Goal: Task Accomplishment & Management: Manage account settings

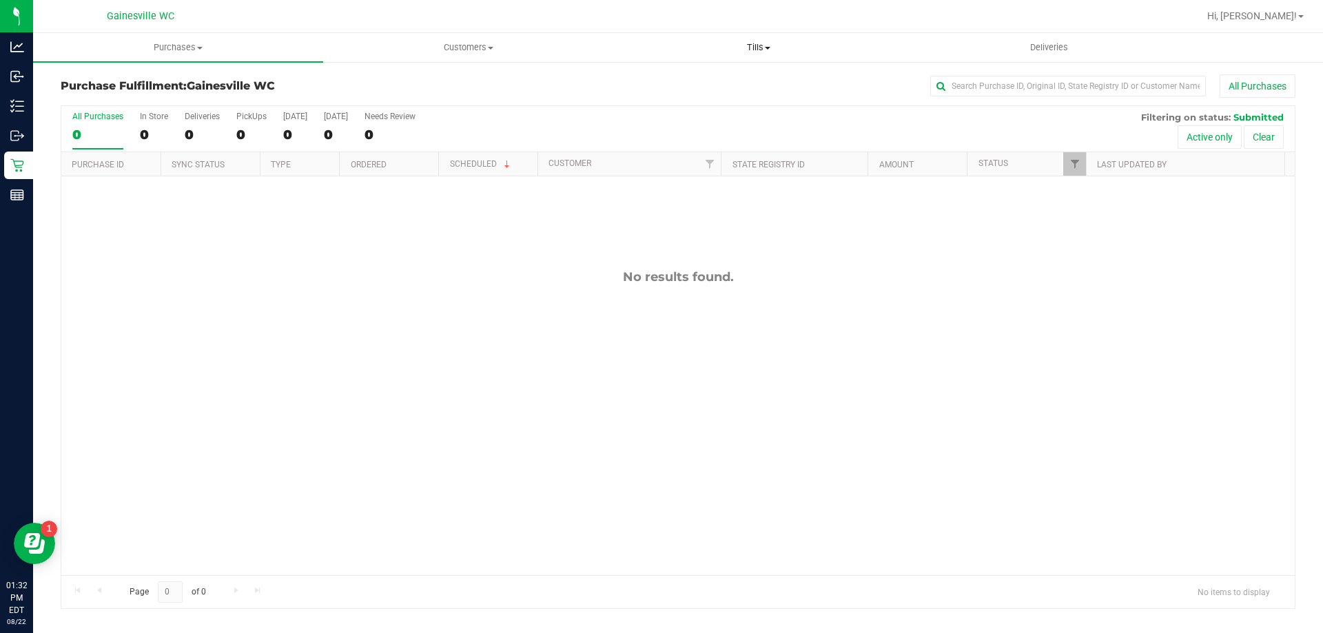
click at [767, 48] on span at bounding box center [768, 48] width 6 height 3
click at [748, 87] on li "Manage tills" at bounding box center [758, 83] width 290 height 17
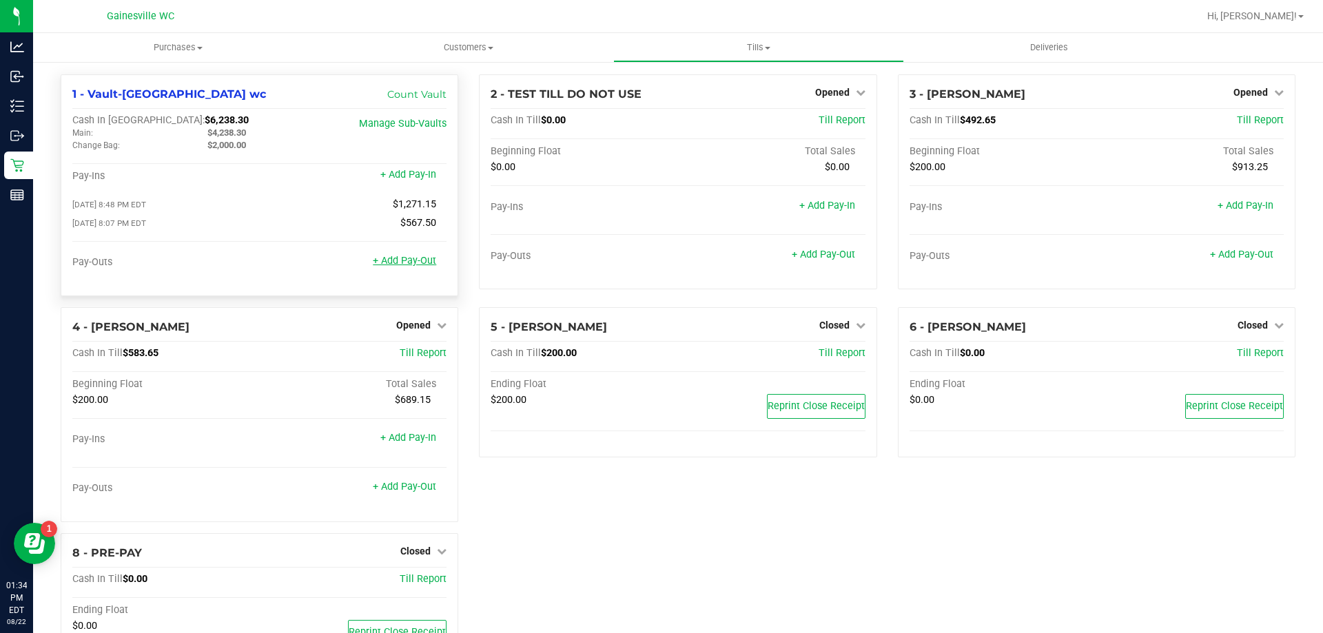
click at [398, 260] on link "+ Add Pay-Out" at bounding box center [404, 261] width 63 height 12
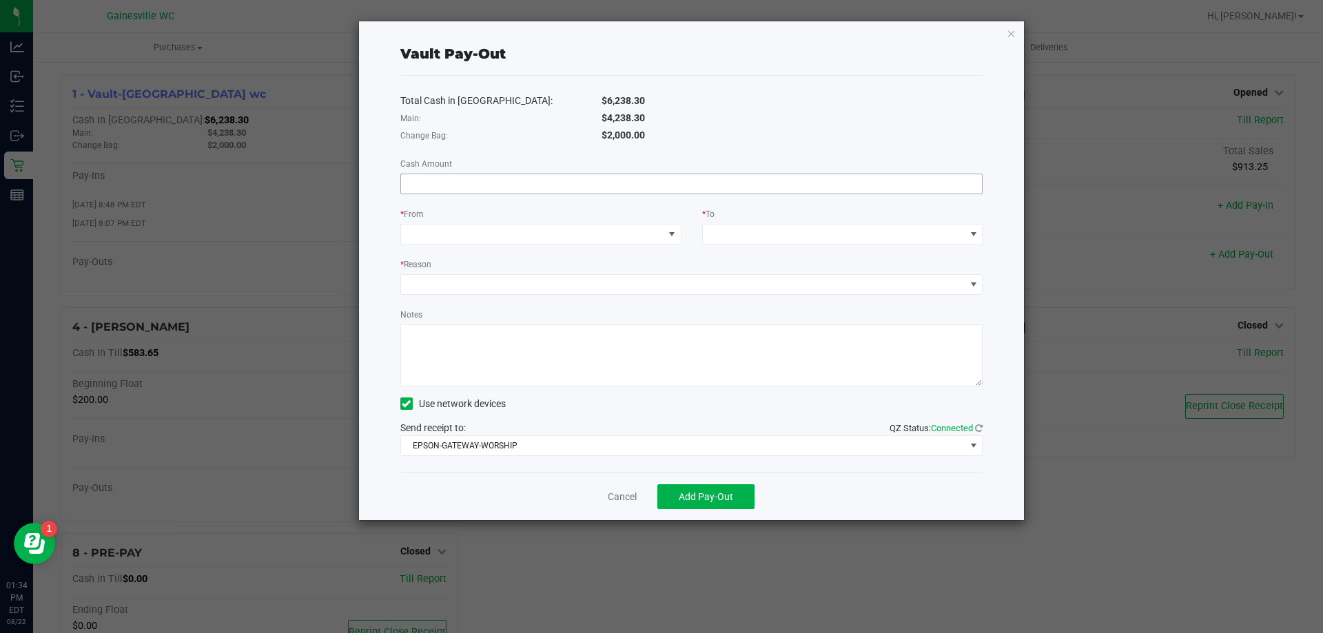
click at [614, 187] on input at bounding box center [691, 183] width 581 height 19
type input "$660.00"
click at [612, 227] on span at bounding box center [532, 234] width 262 height 19
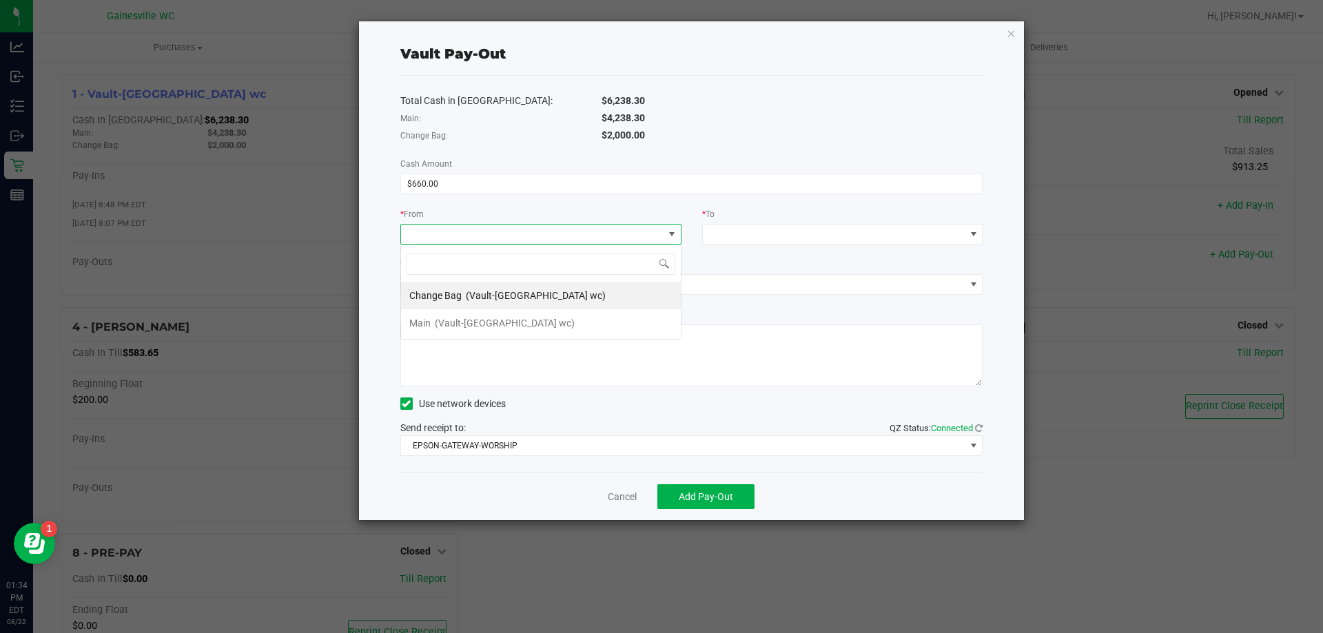
scroll to position [21, 281]
click at [583, 298] on li "Change Bag (Vault-[GEOGRAPHIC_DATA] wc)" at bounding box center [541, 296] width 280 height 28
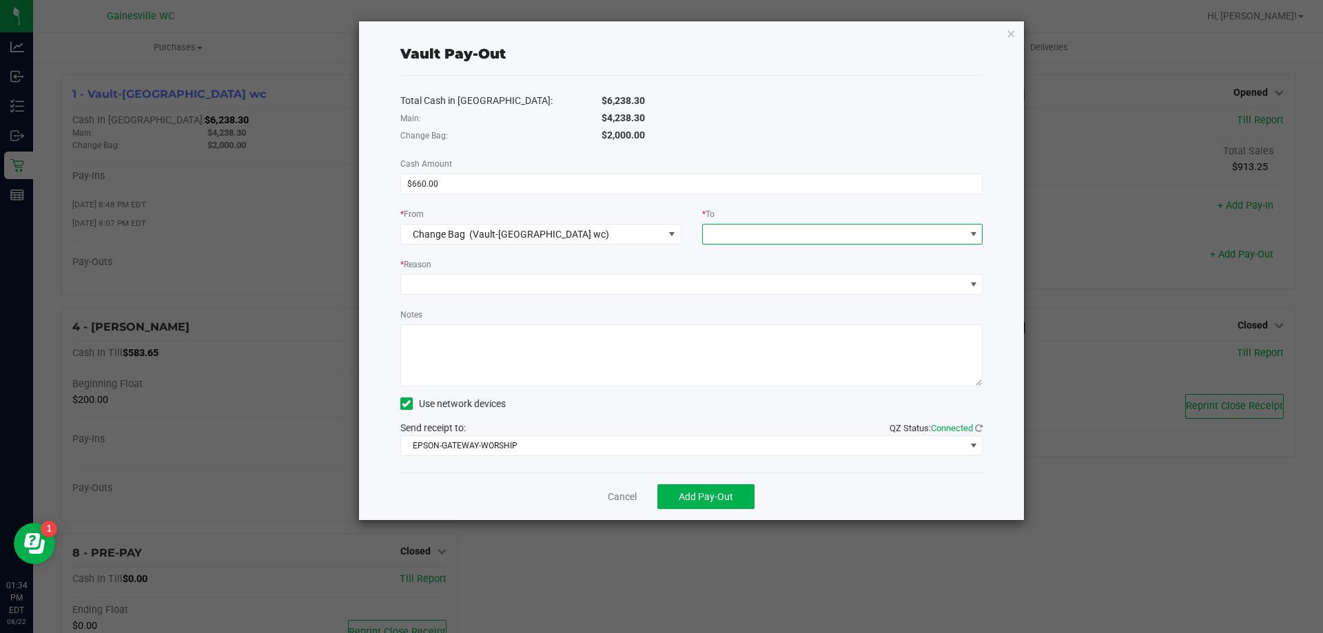
click at [757, 235] on span at bounding box center [834, 234] width 262 height 19
click at [784, 404] on span "(Vault-[GEOGRAPHIC_DATA] wc)" at bounding box center [807, 405] width 140 height 11
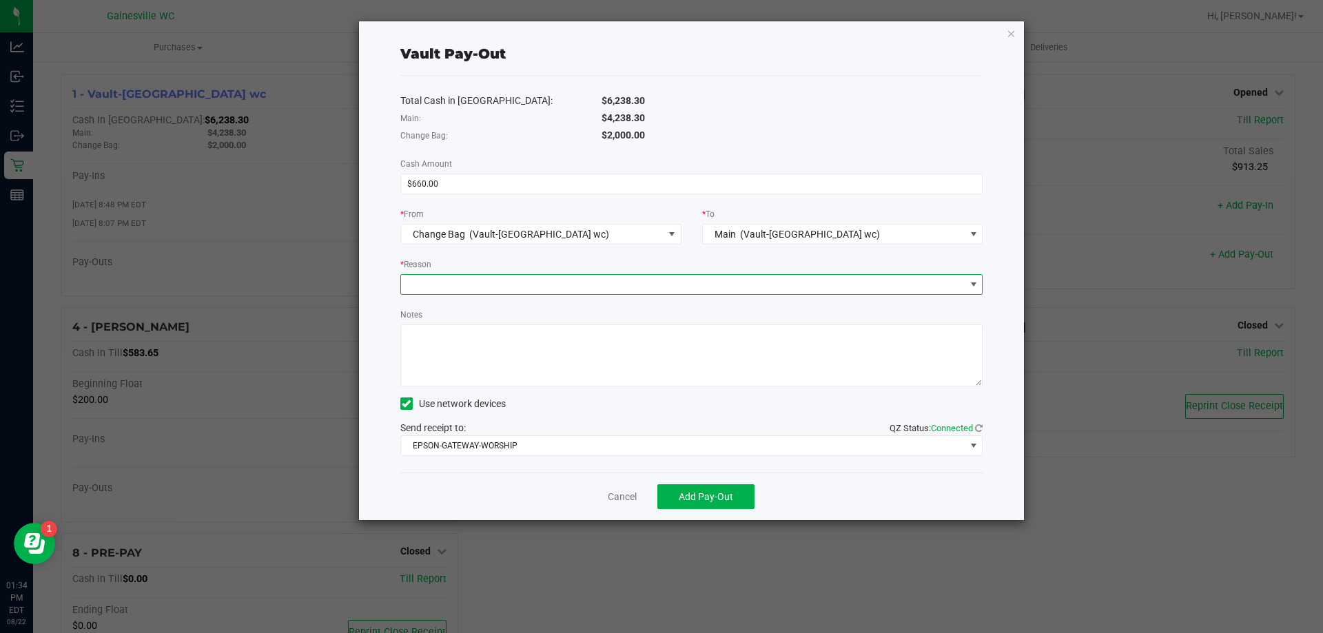
click at [537, 276] on span at bounding box center [683, 284] width 564 height 19
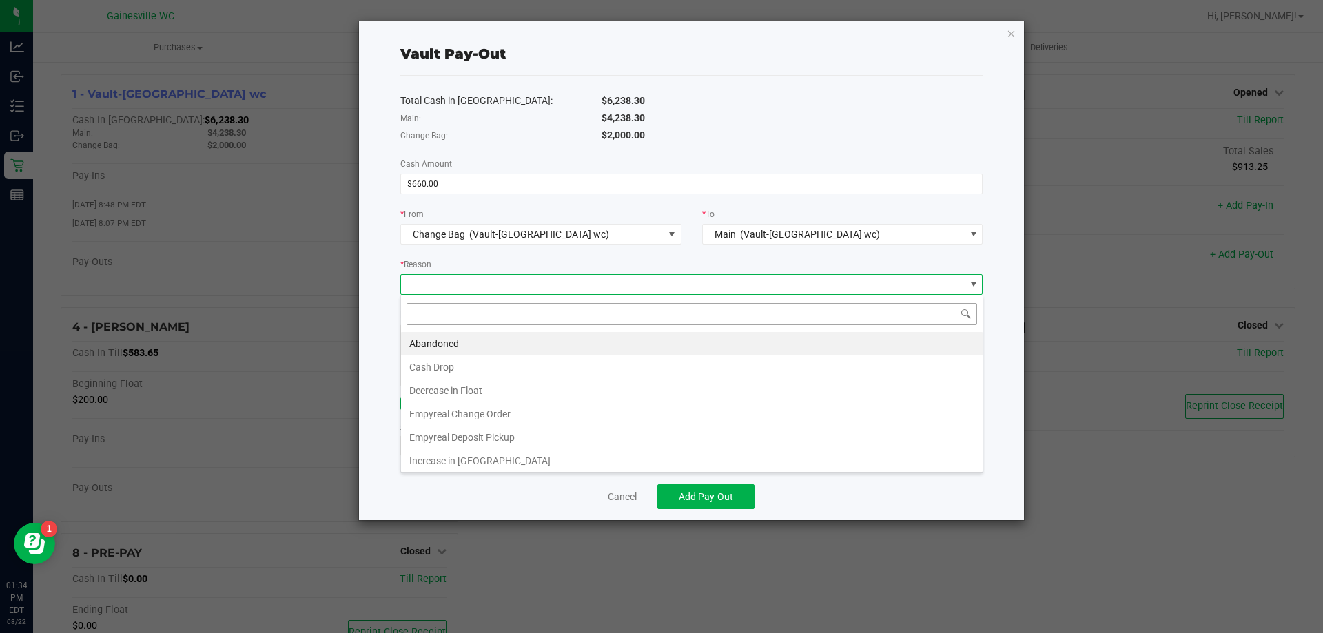
scroll to position [21, 582]
click at [558, 420] on li "Empyreal Change Order" at bounding box center [691, 413] width 581 height 23
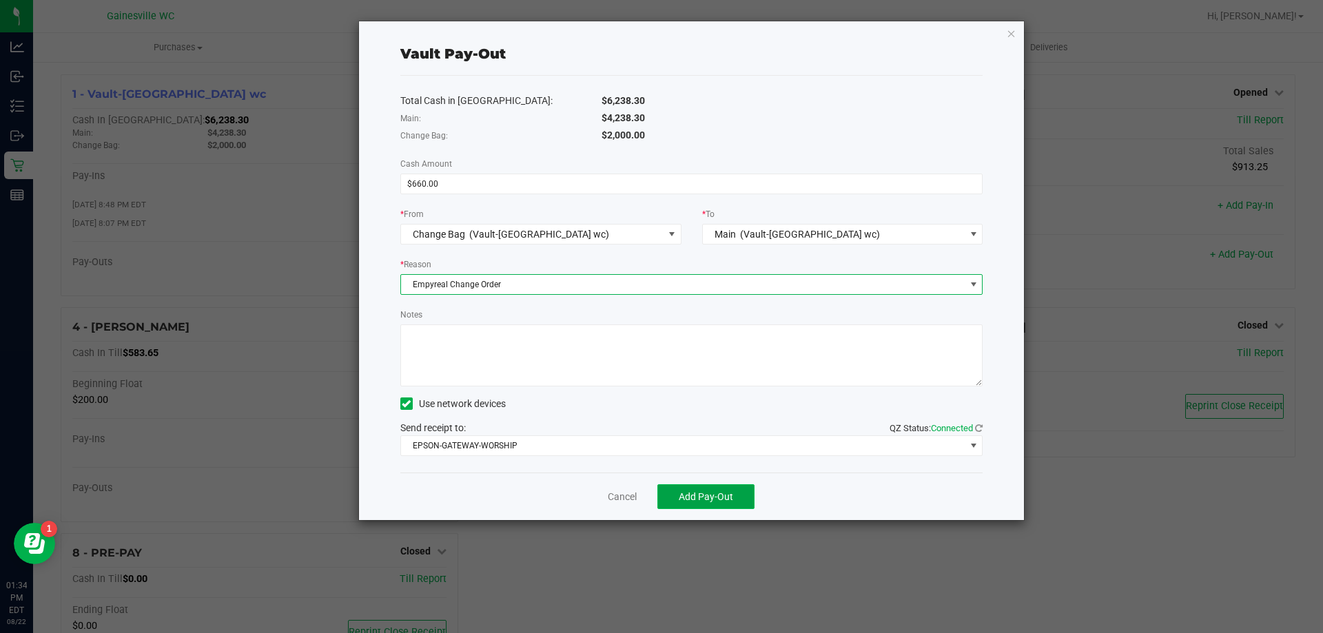
click at [721, 493] on span "Add Pay-Out" at bounding box center [706, 496] width 54 height 11
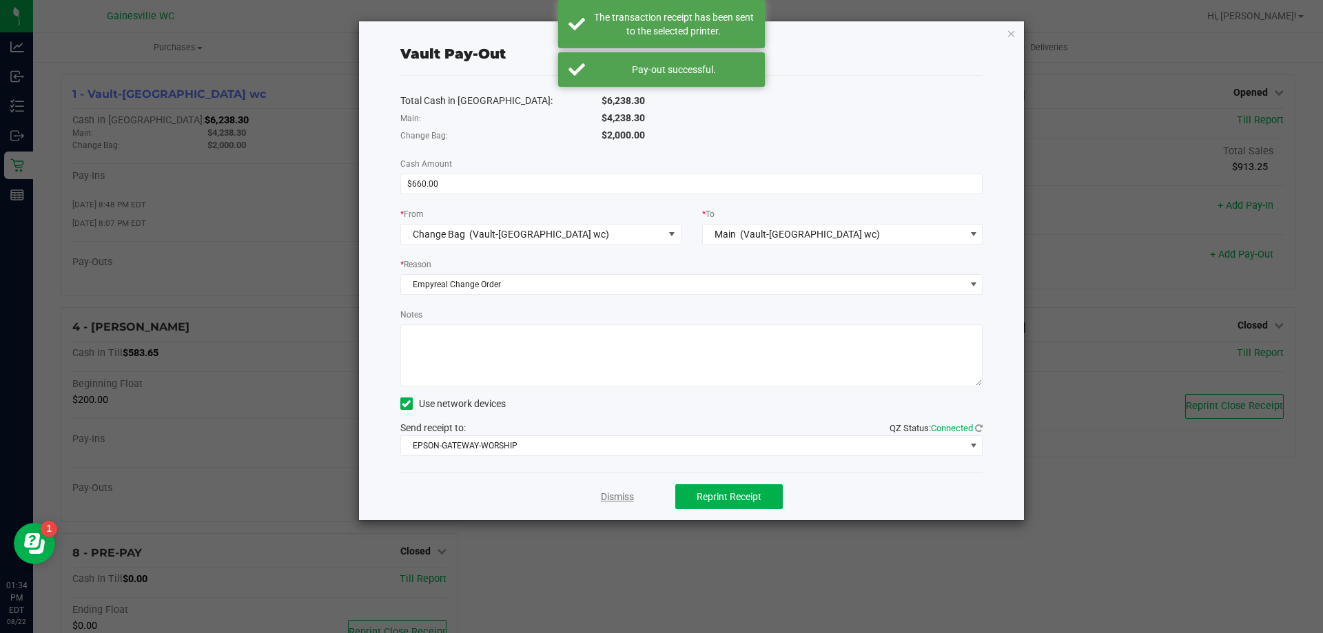
click at [634, 490] on link "Dismiss" at bounding box center [617, 497] width 33 height 14
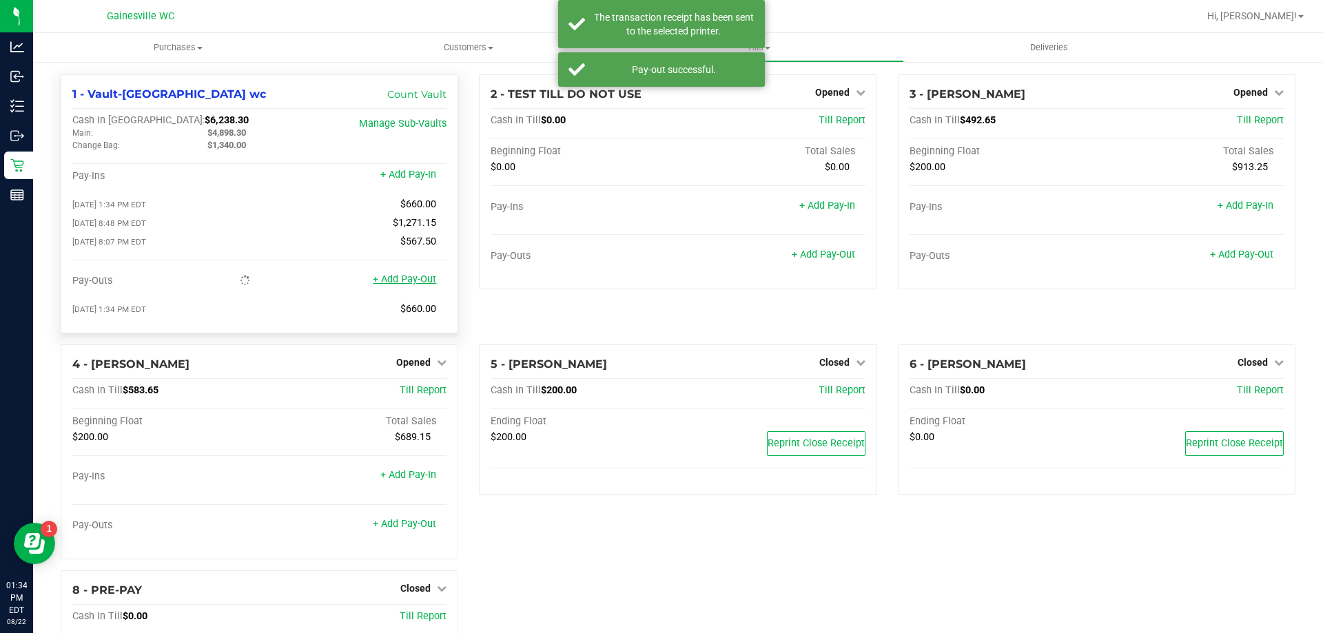
click at [412, 284] on link "+ Add Pay-Out" at bounding box center [404, 280] width 63 height 12
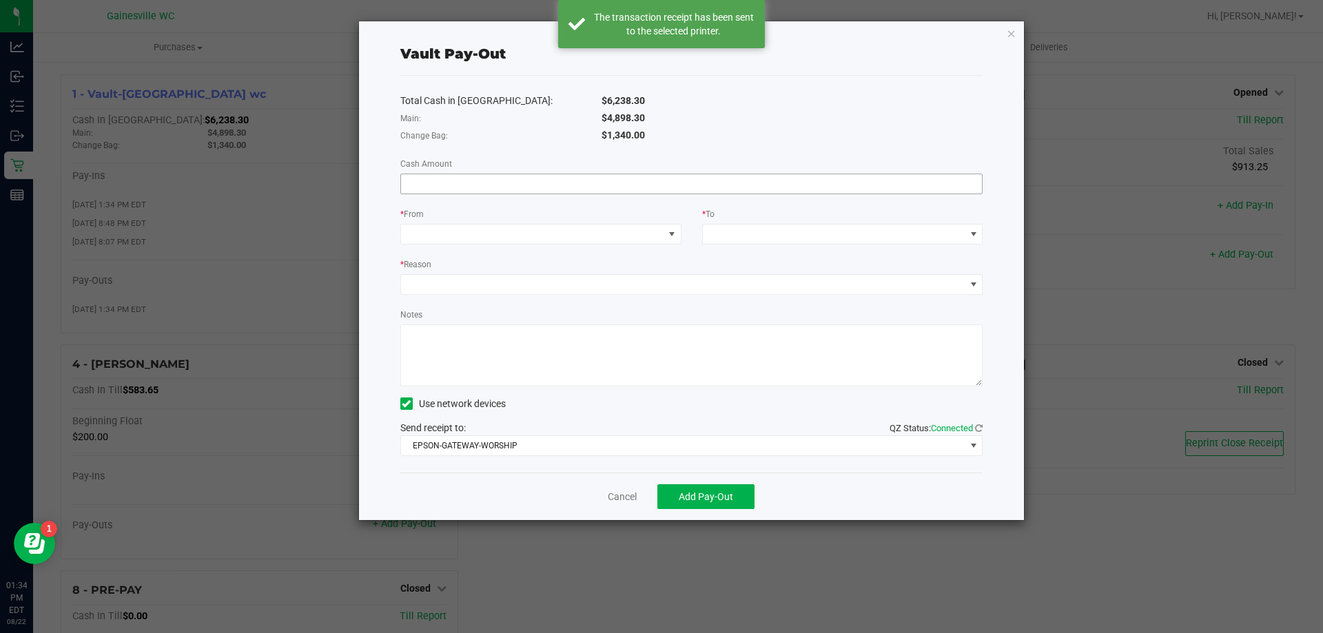
click at [577, 185] on input at bounding box center [691, 183] width 581 height 19
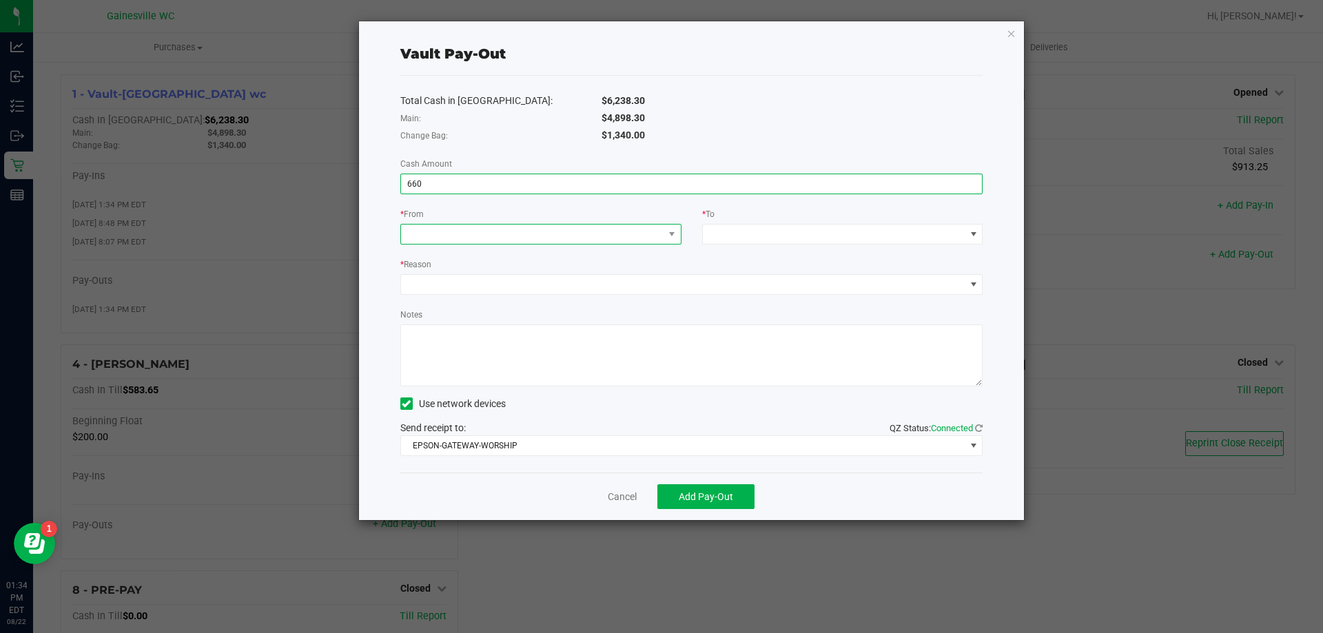
type input "$660.00"
click at [566, 230] on span at bounding box center [532, 234] width 262 height 19
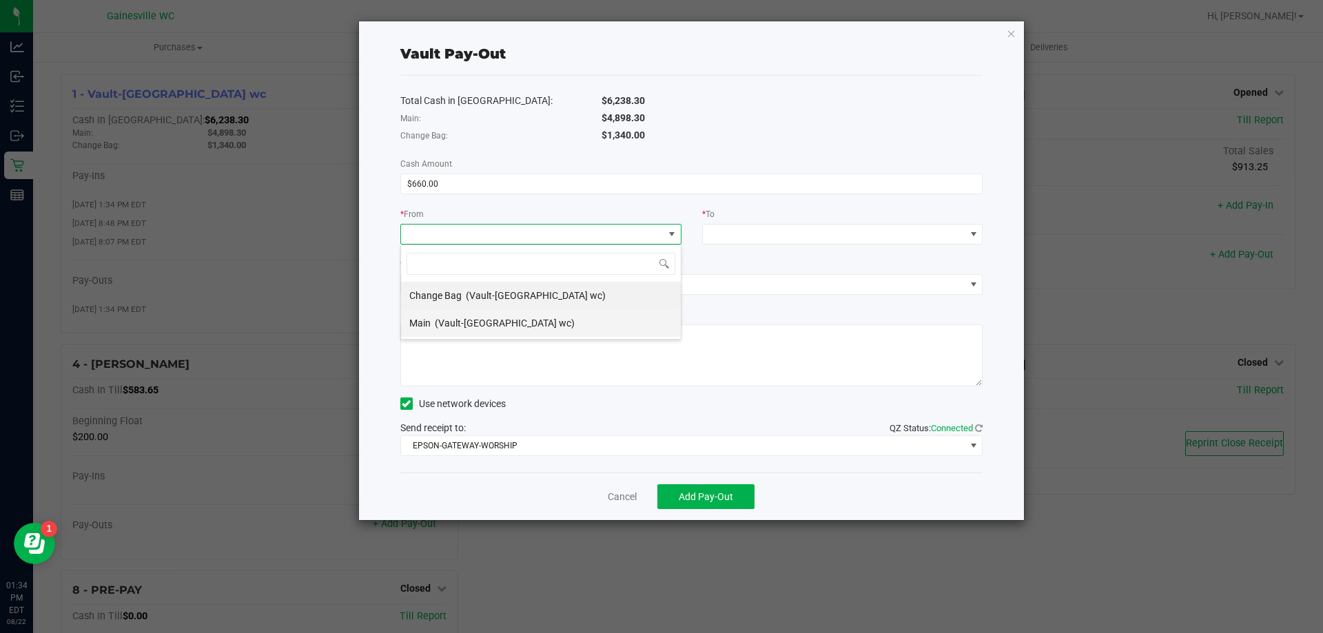
click at [537, 320] on li "Main (Vault-[GEOGRAPHIC_DATA] wc)" at bounding box center [541, 323] width 280 height 28
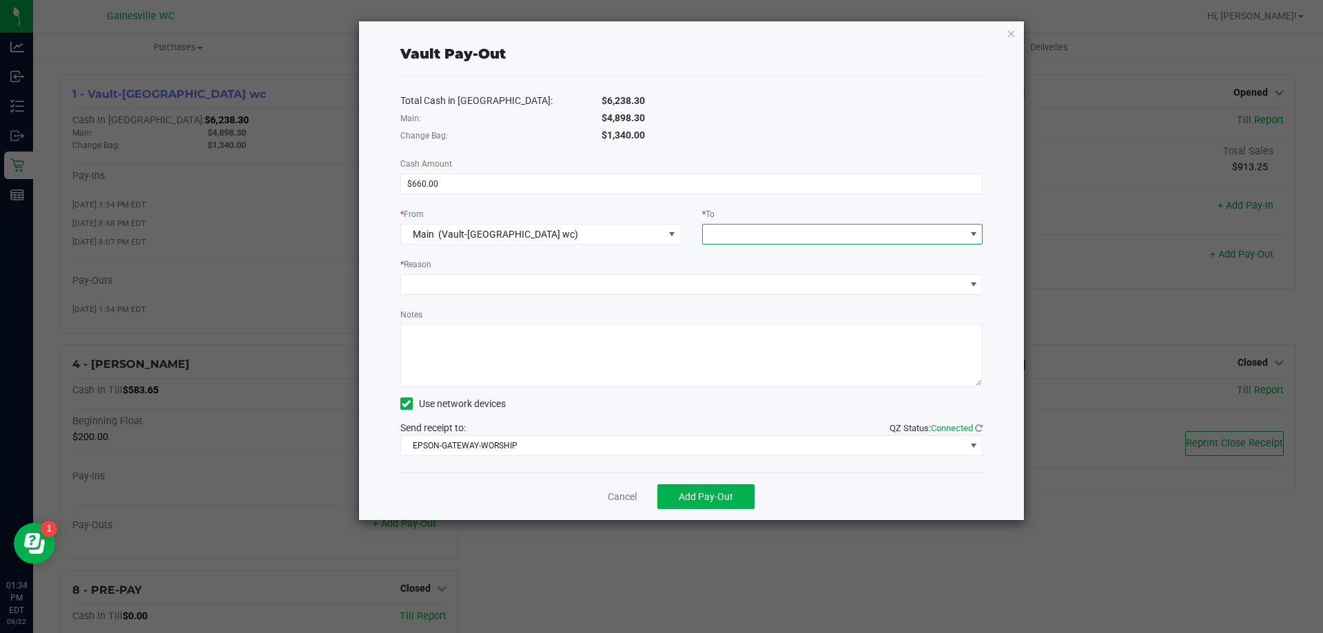
click at [744, 242] on span at bounding box center [834, 234] width 262 height 19
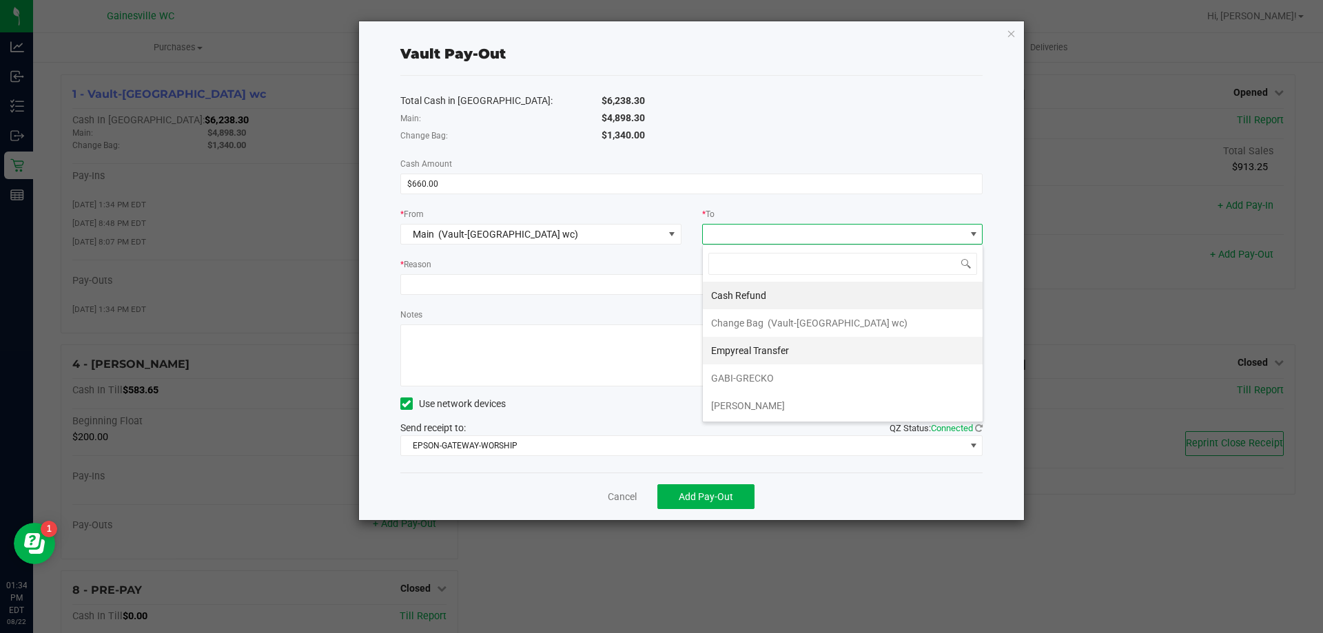
click at [773, 341] on div "Empyreal Transfer" at bounding box center [751, 350] width 80 height 25
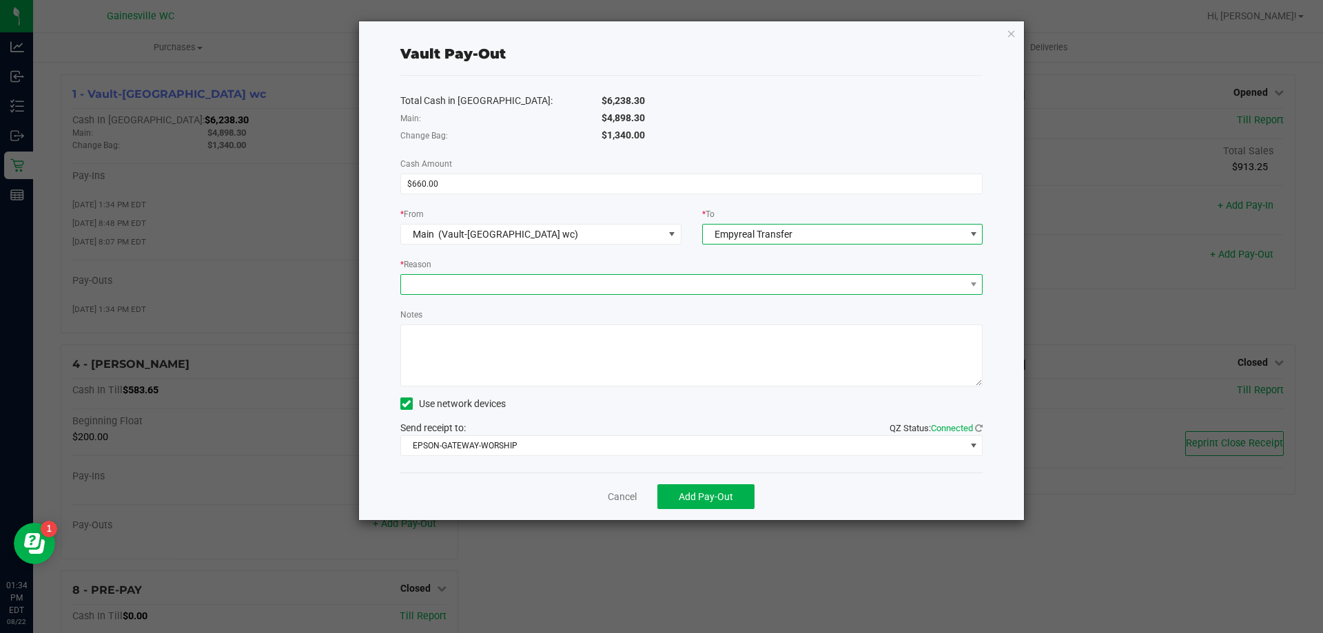
click at [539, 277] on span at bounding box center [683, 284] width 564 height 19
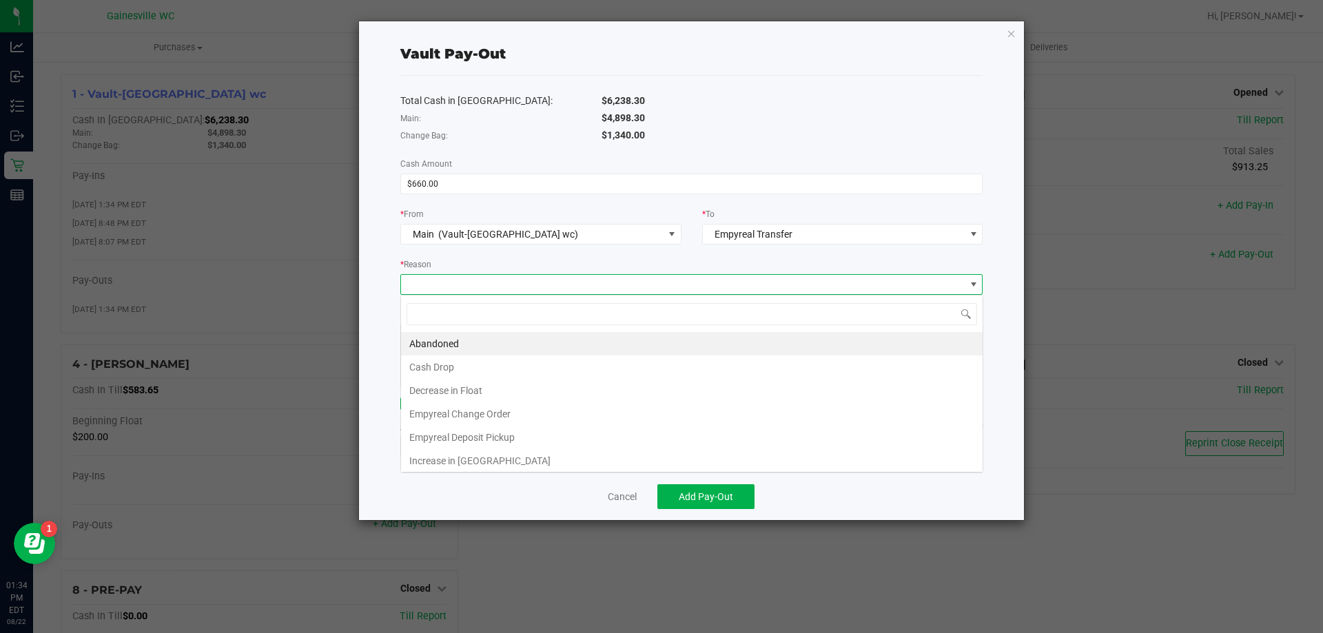
scroll to position [21, 582]
click at [499, 406] on li "Empyreal Change Order" at bounding box center [691, 413] width 581 height 23
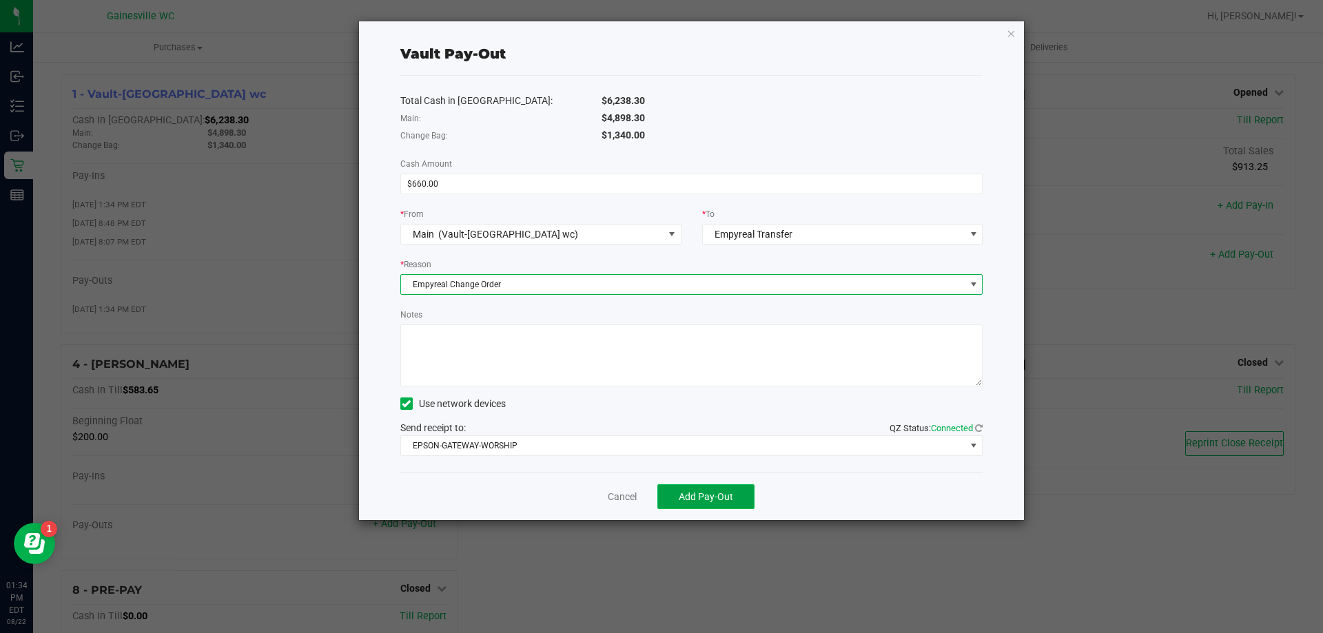
click at [716, 505] on button "Add Pay-Out" at bounding box center [705, 496] width 97 height 25
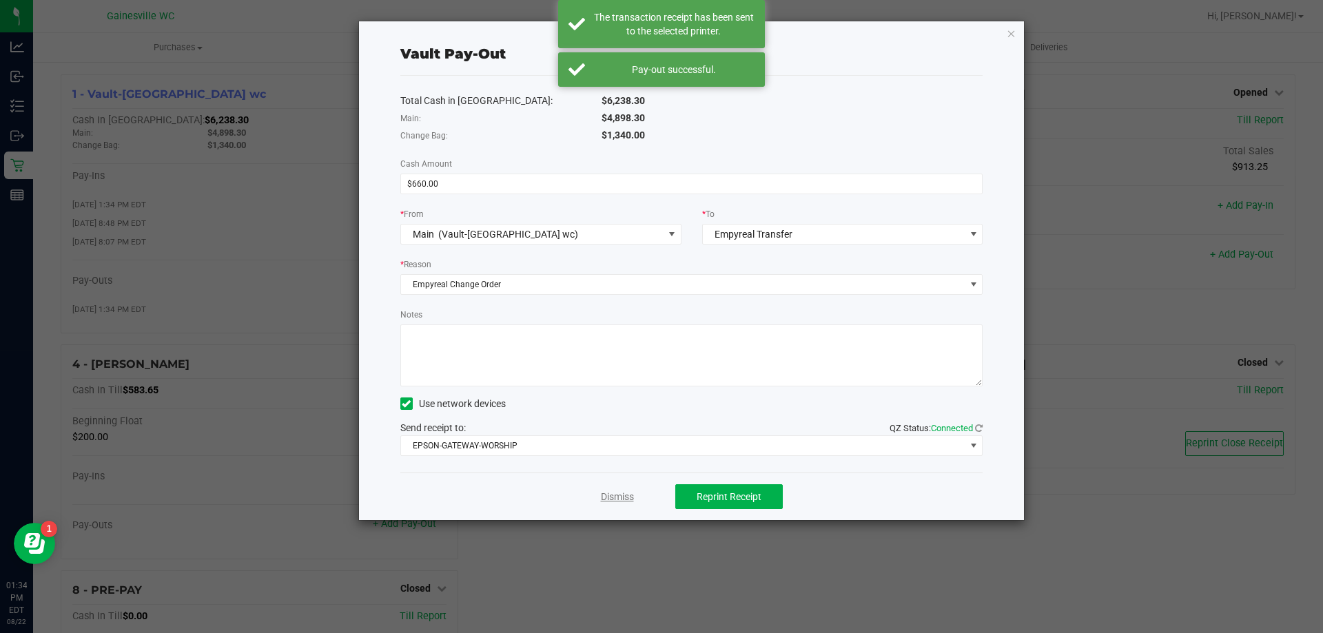
click at [613, 495] on link "Dismiss" at bounding box center [617, 497] width 33 height 14
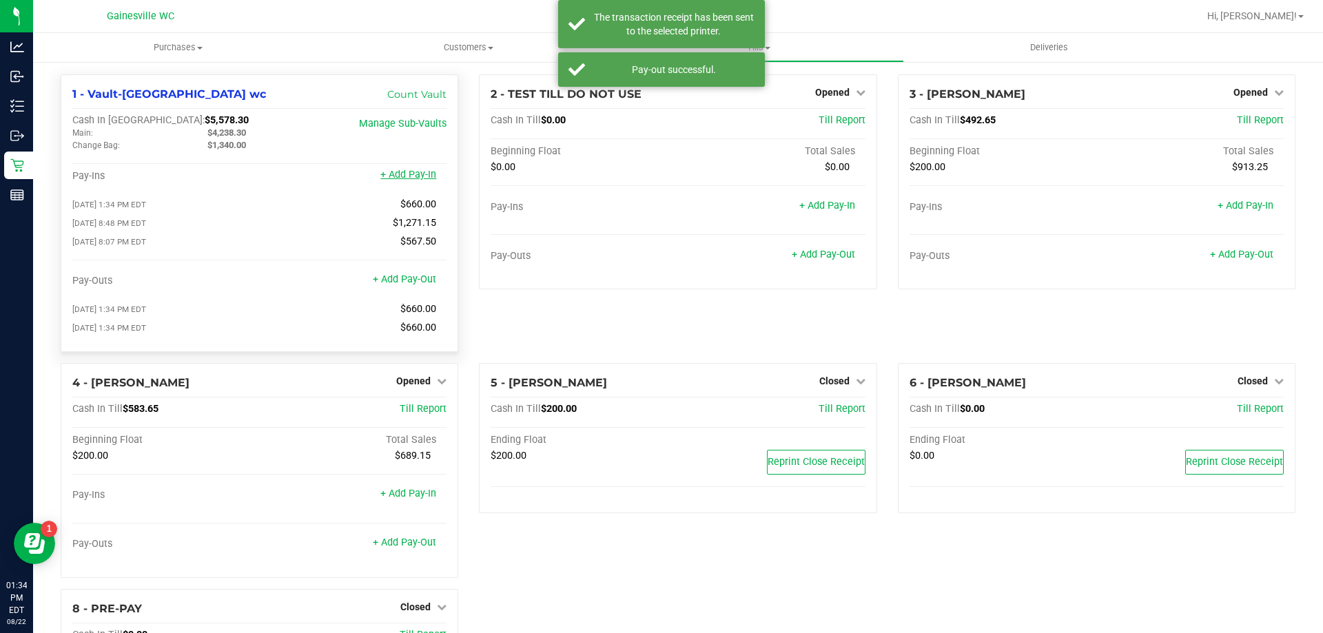
click at [418, 181] on link "+ Add Pay-In" at bounding box center [408, 175] width 56 height 12
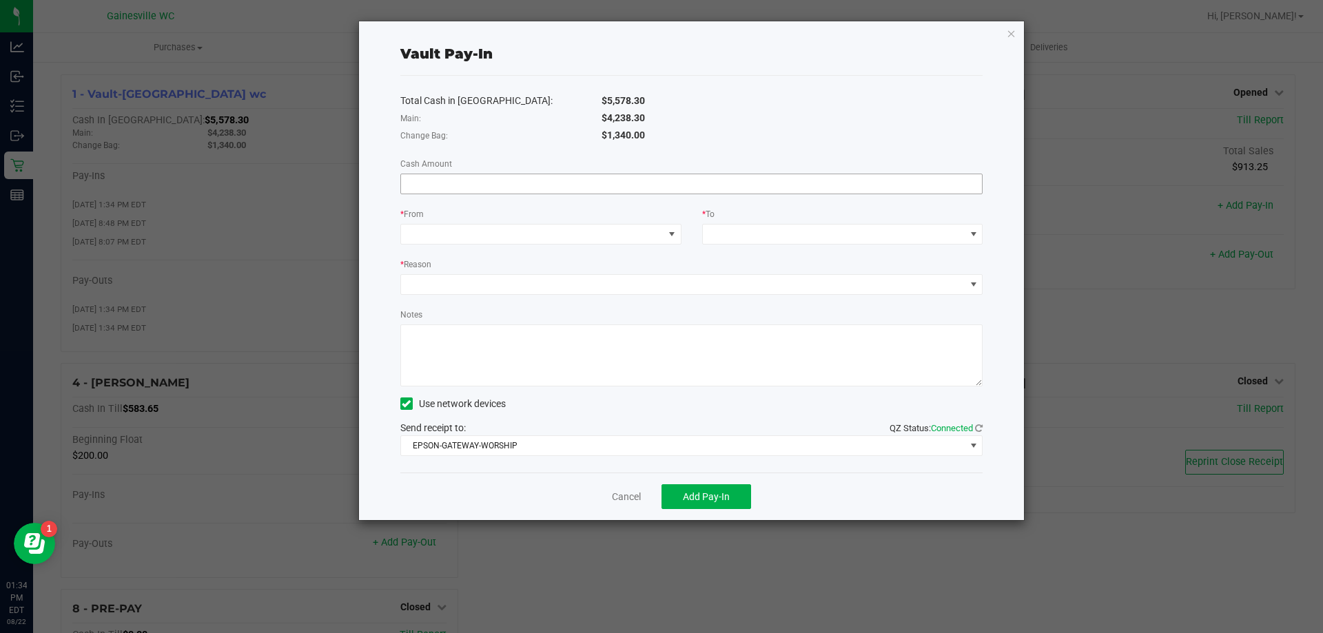
click at [553, 180] on input at bounding box center [691, 183] width 581 height 19
type input "$660.00"
click at [548, 241] on span at bounding box center [532, 234] width 262 height 19
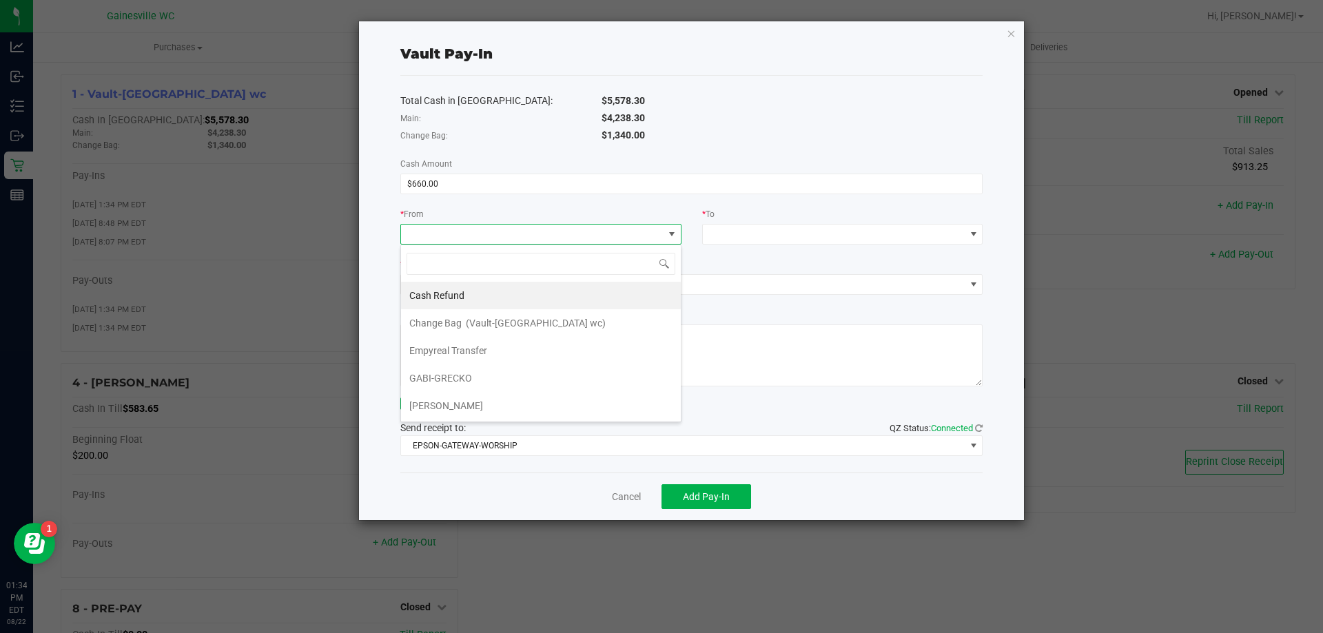
scroll to position [21, 281]
click at [561, 340] on li "Empyreal Transfer" at bounding box center [541, 351] width 280 height 28
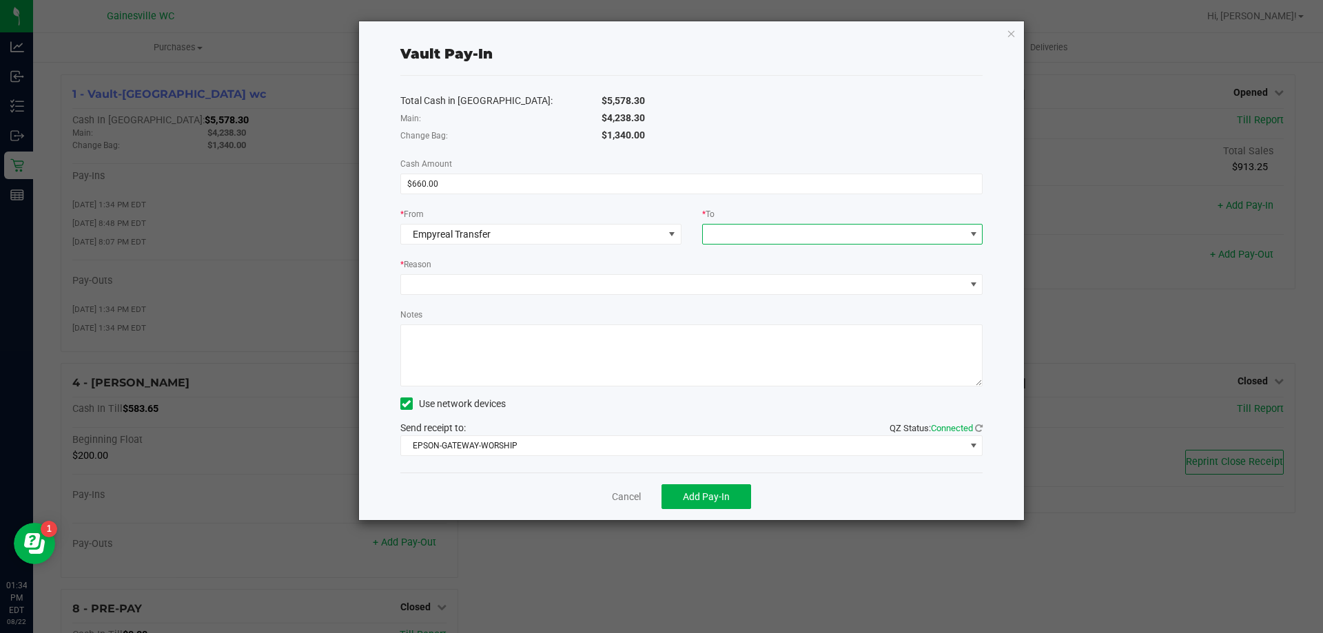
click at [753, 243] on span at bounding box center [834, 234] width 262 height 19
click at [761, 291] on span "Change Bag" at bounding box center [737, 295] width 52 height 11
click at [732, 300] on div "Total Cash in Vault: $5,578.30 Main: $4,238.30 Change Bag: $1,340.00 Cash Amoun…" at bounding box center [691, 274] width 583 height 397
click at [731, 296] on div "Total Cash in Vault: $5,578.30 Main: $4,238.30 Change Bag: $1,340.00 Cash Amoun…" at bounding box center [691, 274] width 583 height 397
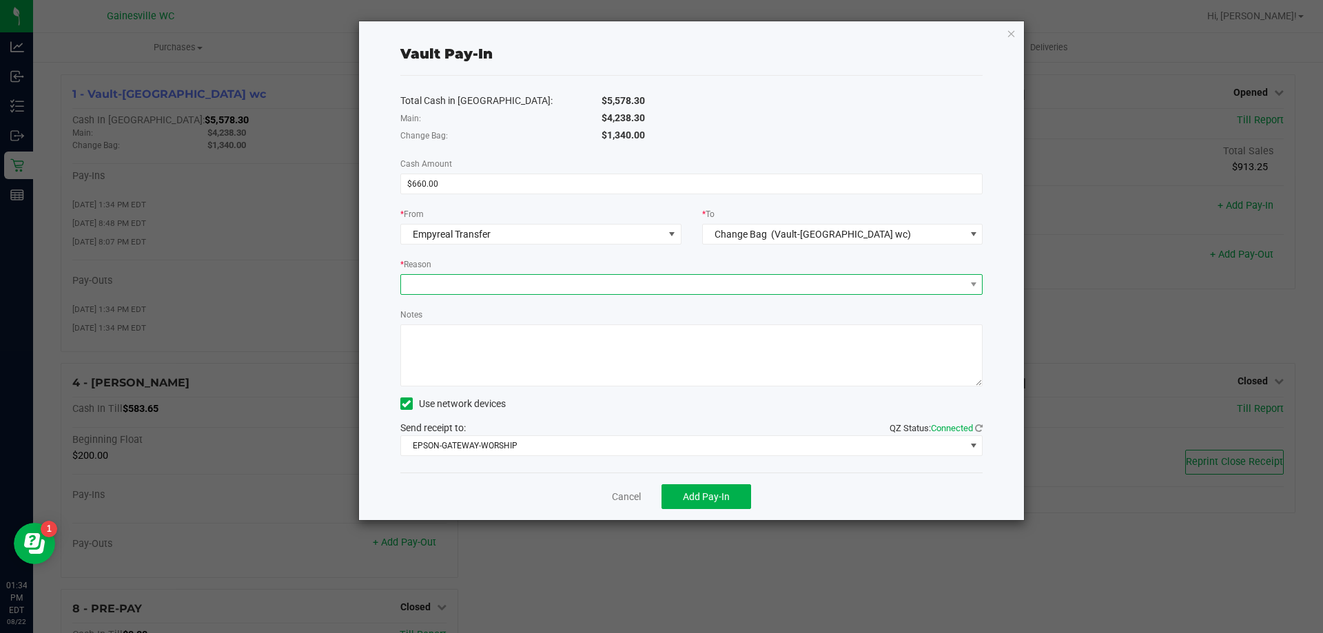
click at [732, 288] on span at bounding box center [683, 284] width 564 height 19
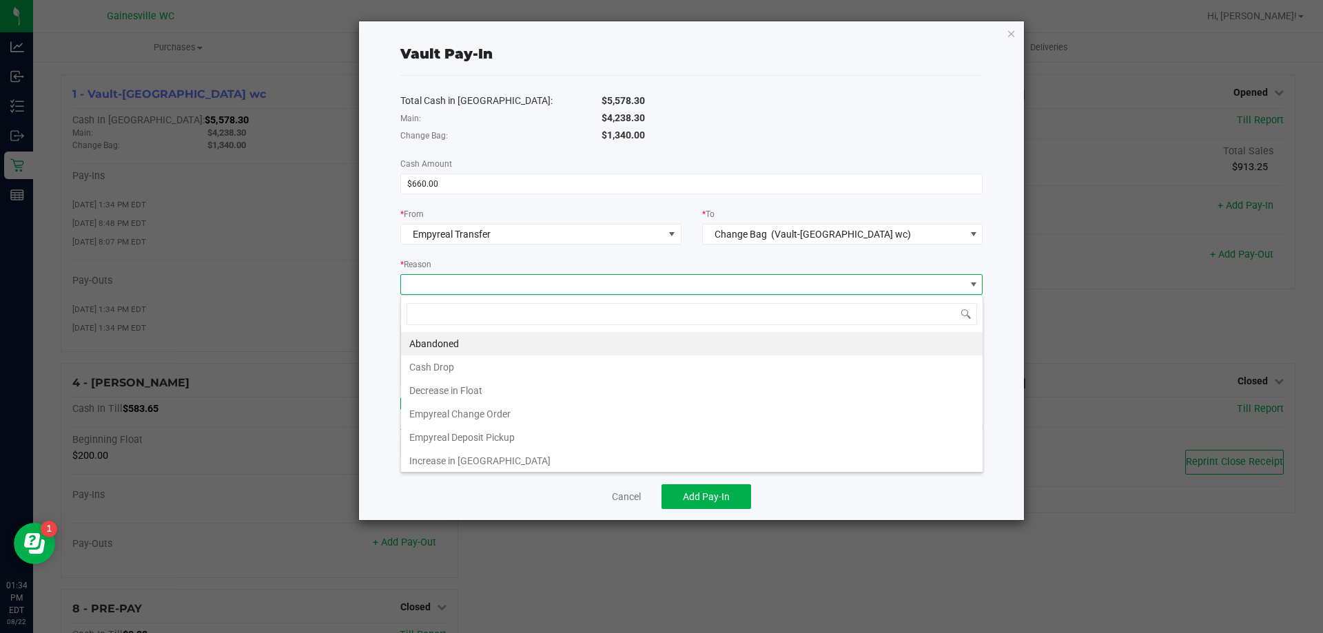
scroll to position [21, 582]
click at [643, 411] on li "Empyreal Change Order" at bounding box center [691, 413] width 581 height 23
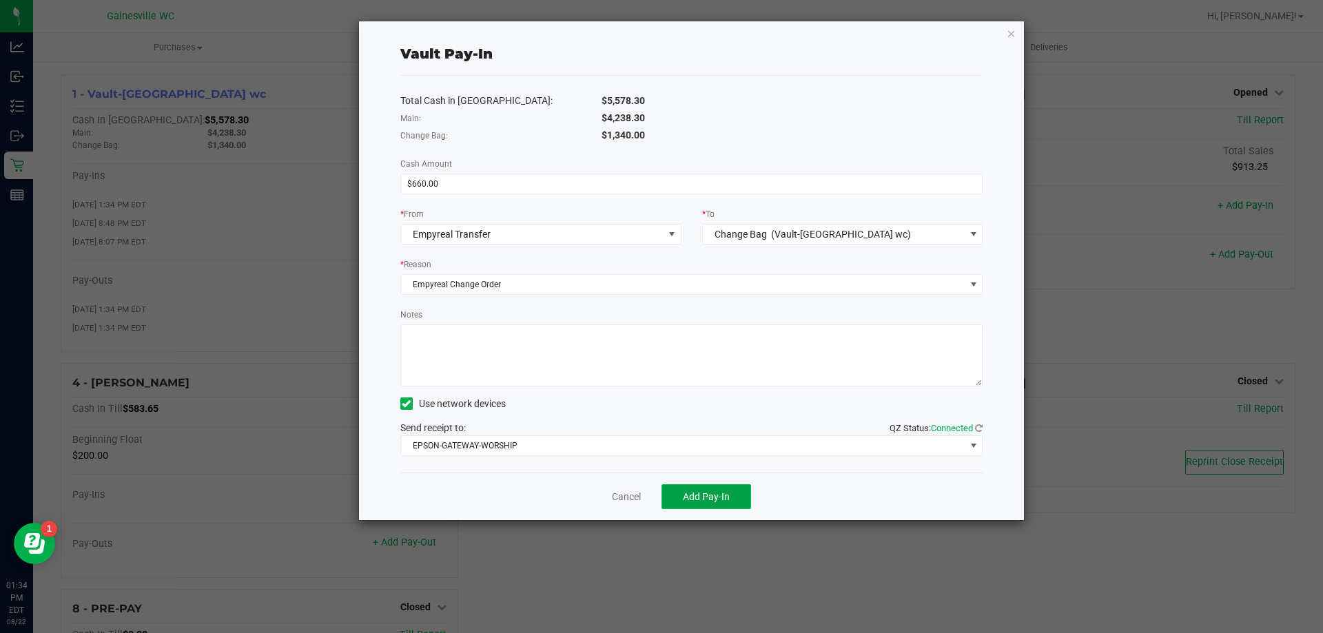
click at [706, 493] on span "Add Pay-In" at bounding box center [706, 496] width 47 height 11
click at [627, 497] on link "Dismiss" at bounding box center [617, 497] width 33 height 14
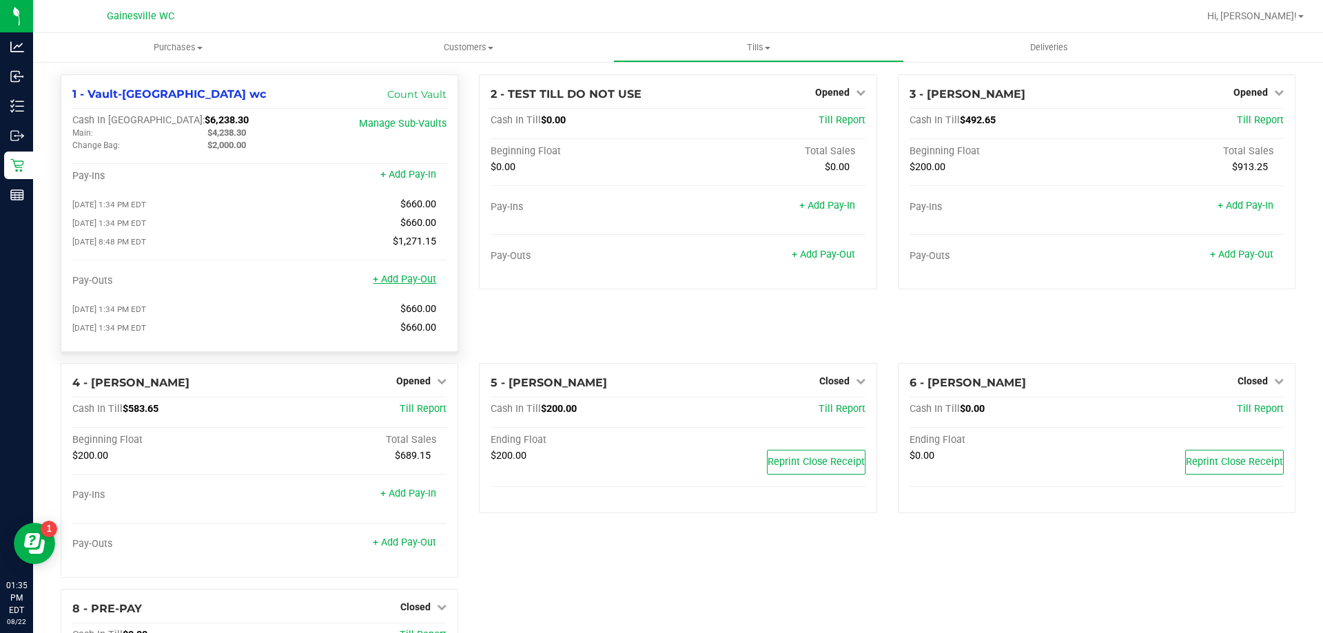
click at [400, 283] on link "+ Add Pay-Out" at bounding box center [404, 280] width 63 height 12
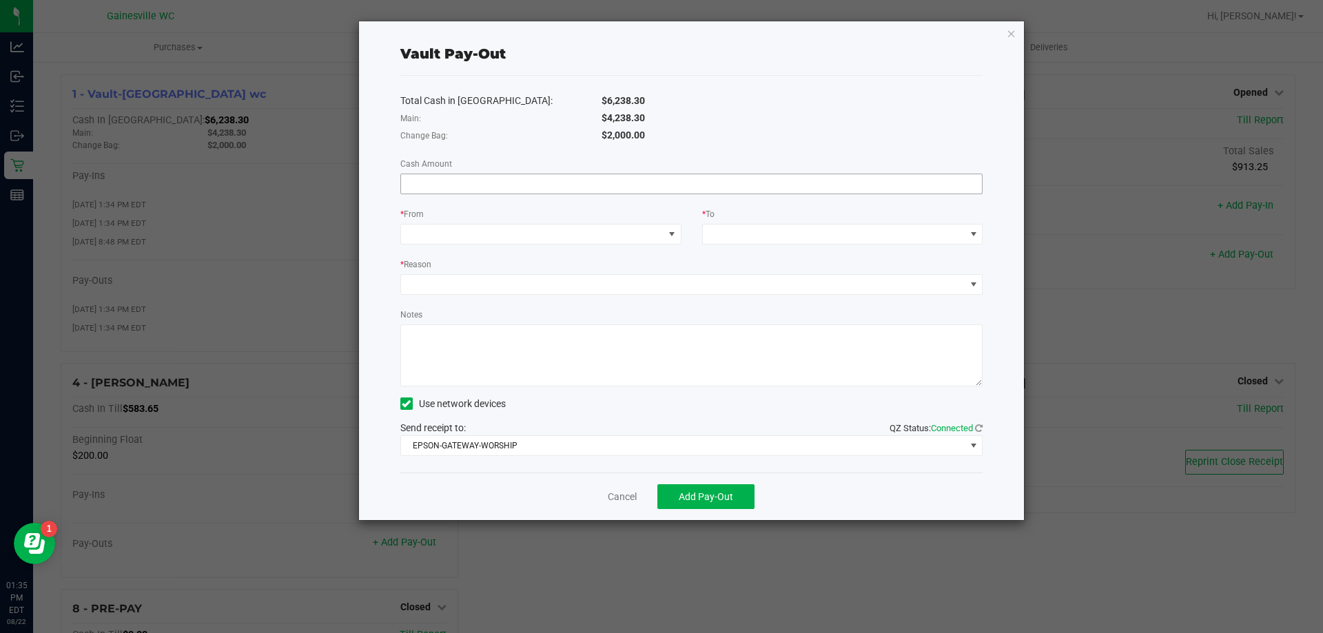
click at [573, 193] on input at bounding box center [691, 183] width 581 height 19
type input "$4,238.30"
click at [547, 224] on span at bounding box center [540, 234] width 281 height 21
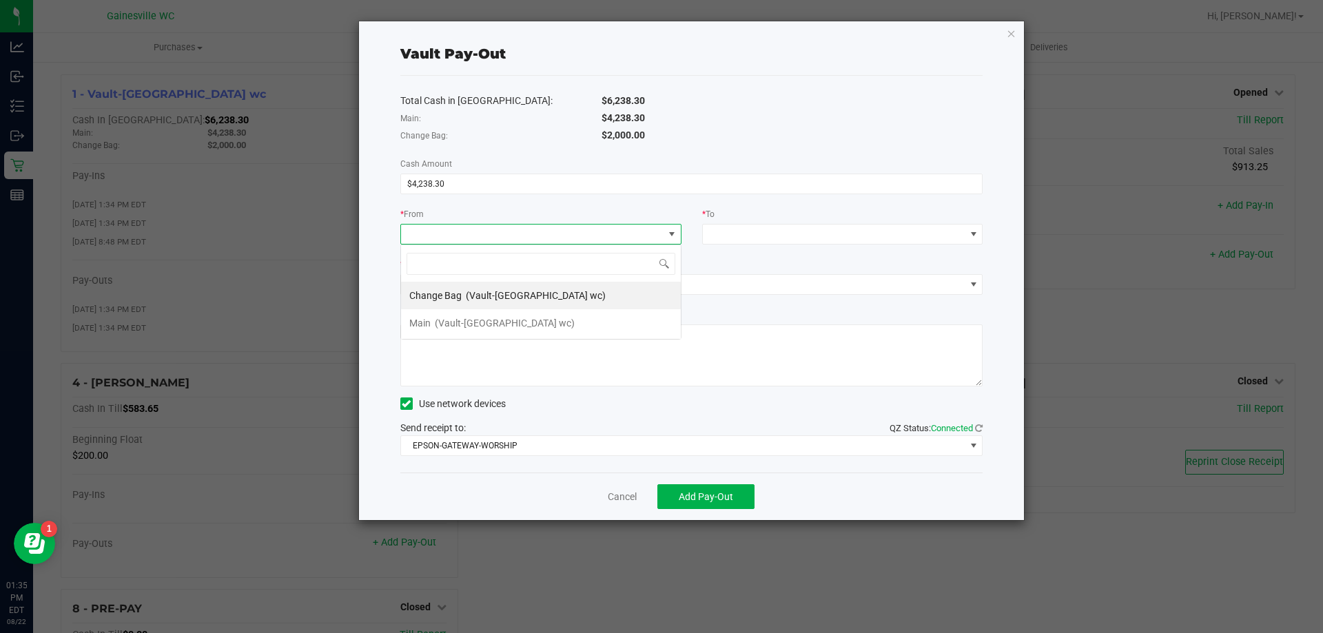
scroll to position [21, 281]
click at [532, 316] on li "Main (Vault-[GEOGRAPHIC_DATA] wc)" at bounding box center [541, 323] width 280 height 28
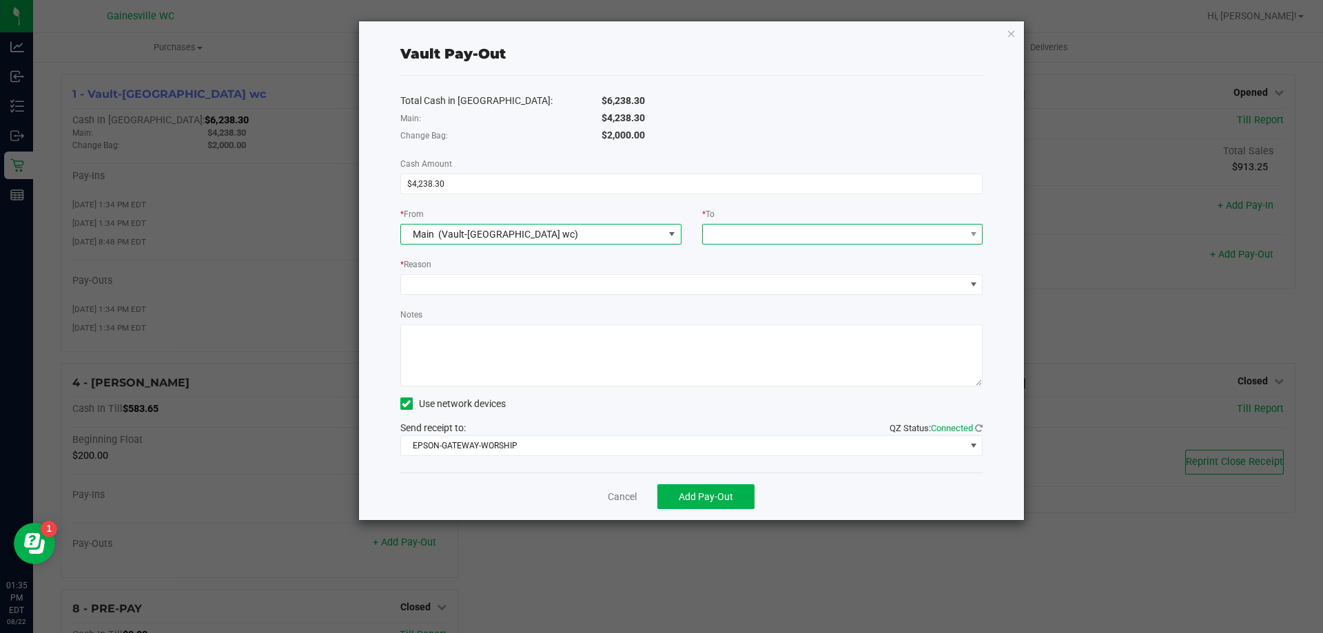
click at [721, 232] on span at bounding box center [834, 234] width 262 height 19
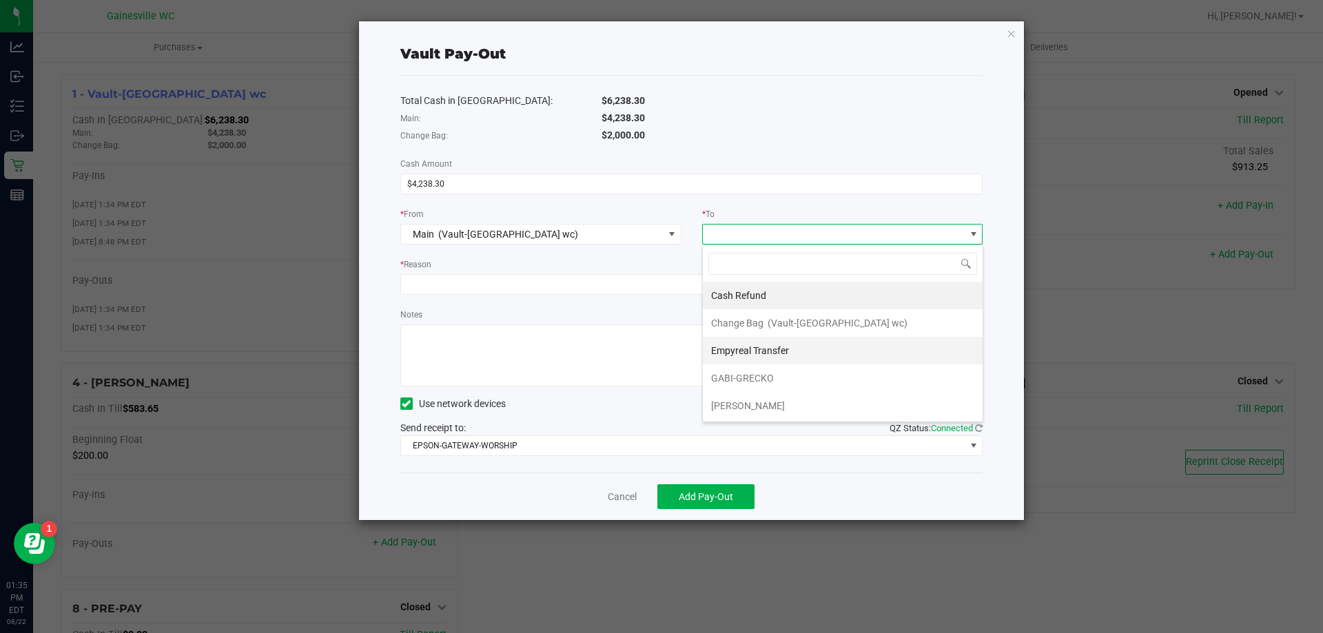
click at [750, 340] on div "Empyreal Transfer" at bounding box center [751, 350] width 80 height 25
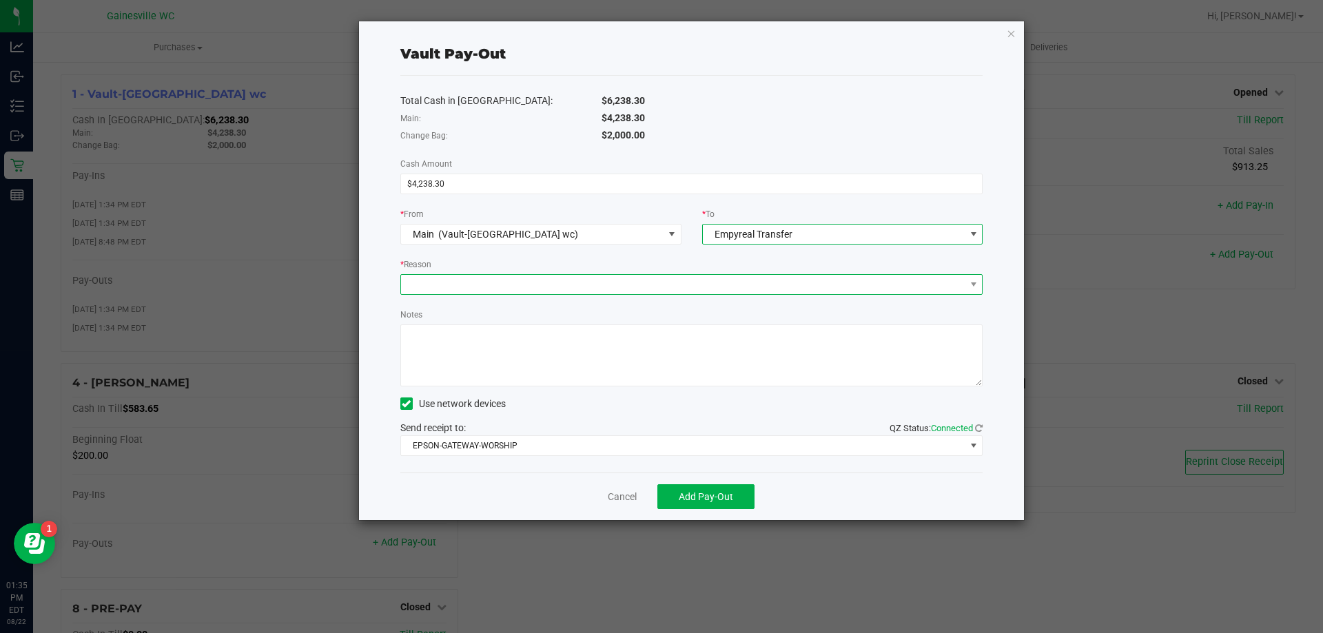
click at [713, 287] on span at bounding box center [683, 284] width 564 height 19
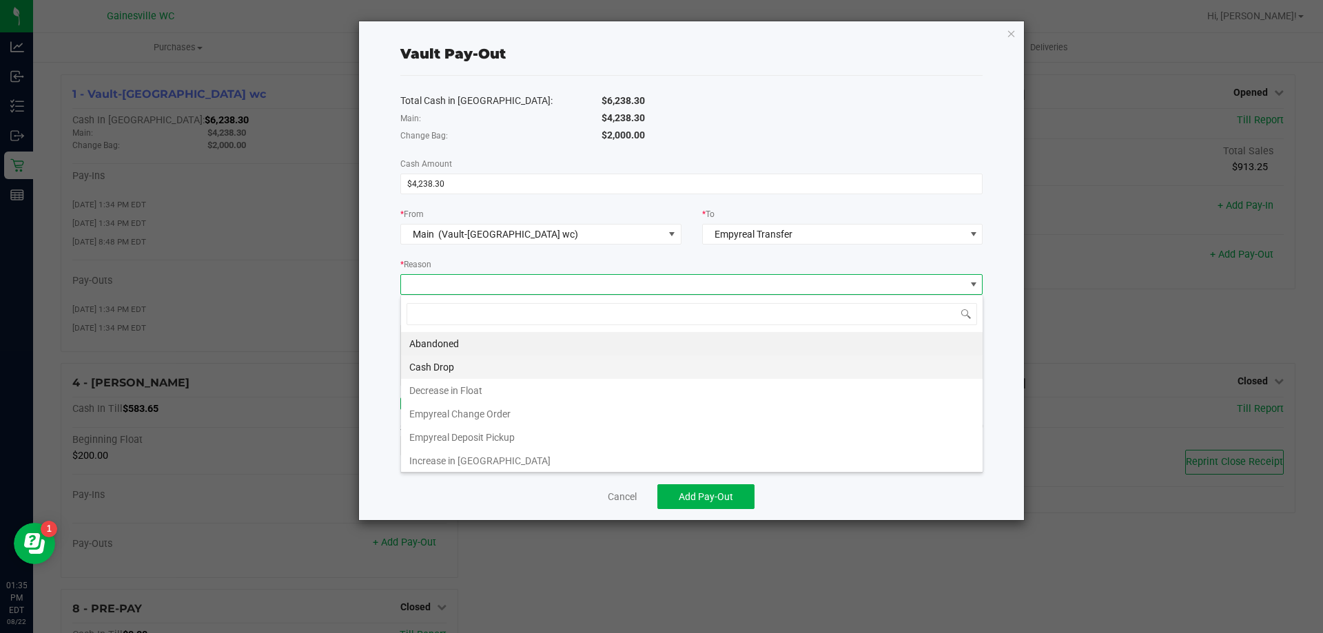
scroll to position [21, 582]
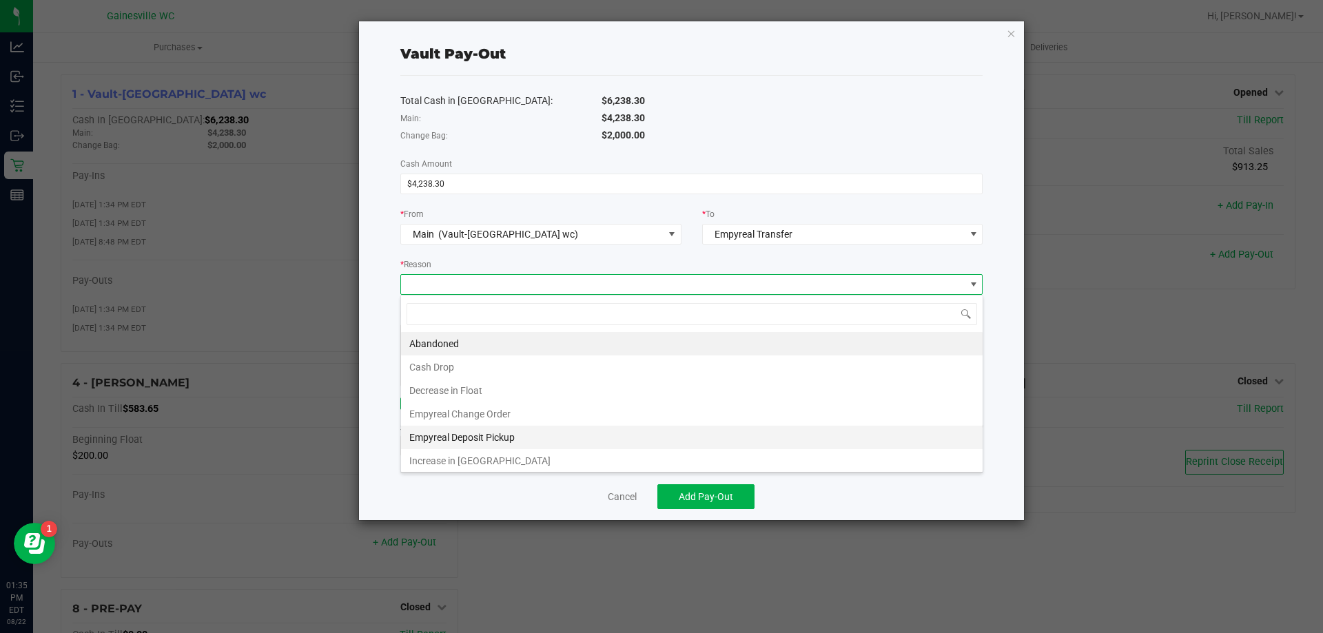
click at [551, 431] on li "Empyreal Deposit Pickup" at bounding box center [691, 437] width 581 height 23
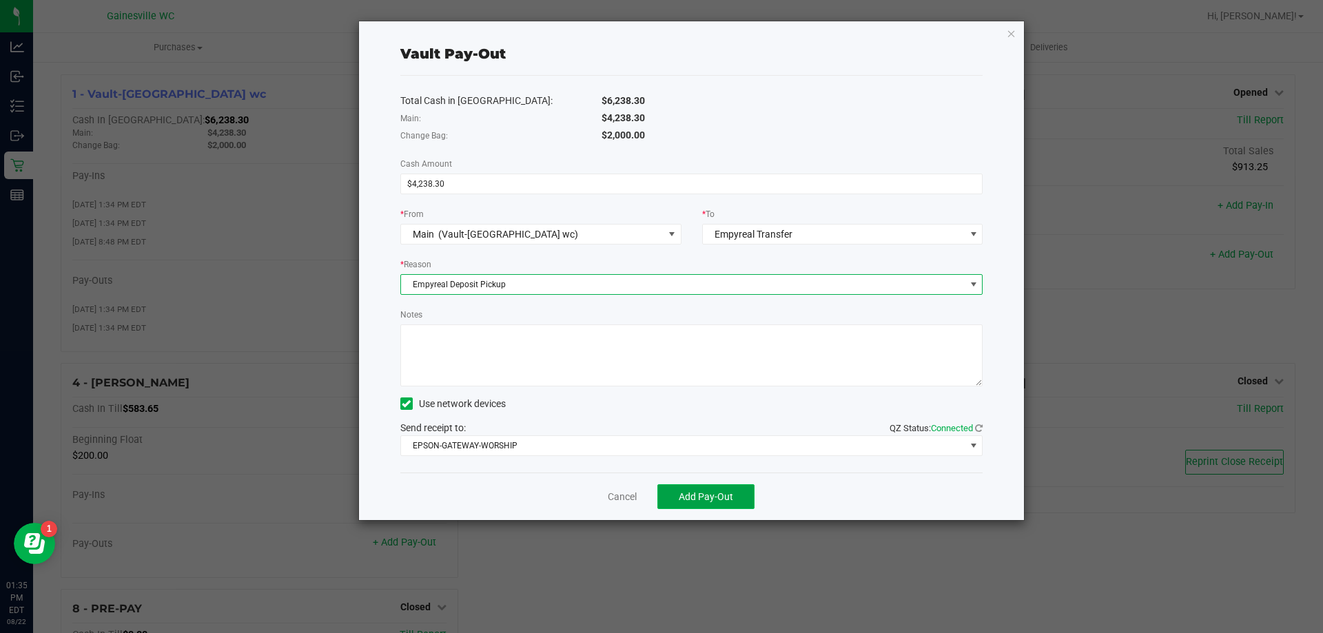
click at [689, 491] on span "Add Pay-Out" at bounding box center [706, 496] width 54 height 11
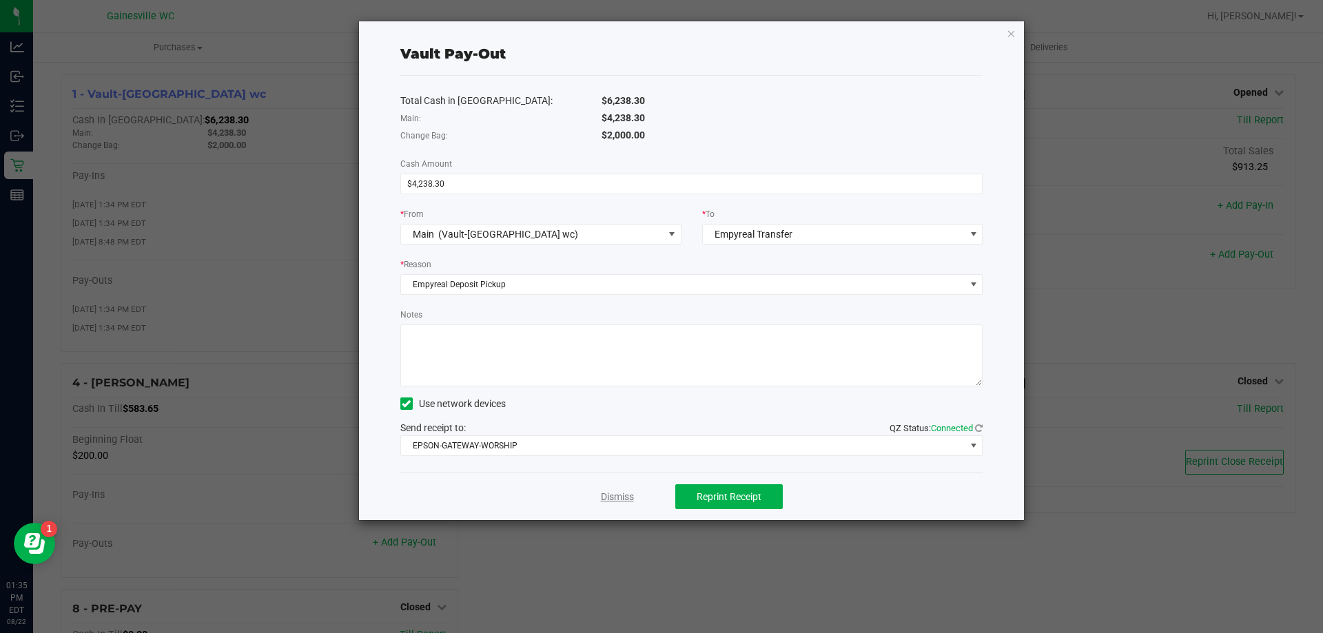
click at [604, 497] on link "Dismiss" at bounding box center [617, 497] width 33 height 14
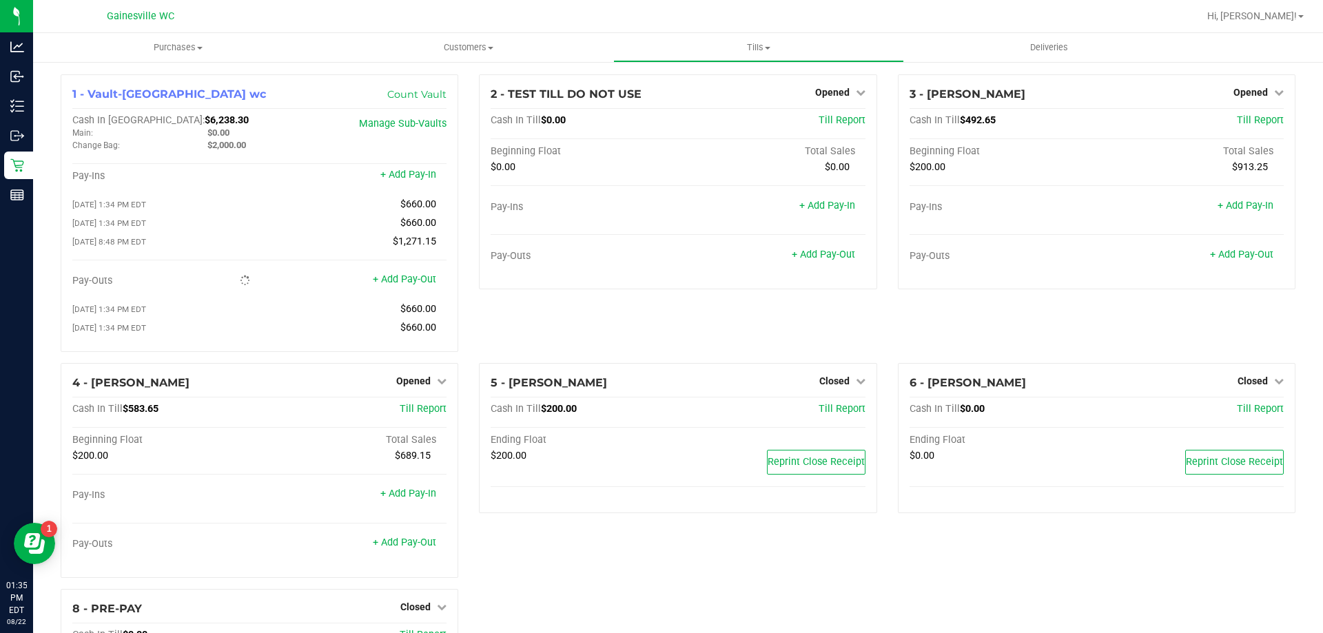
click at [15, 172] on icon at bounding box center [17, 165] width 14 height 14
